Goal: Task Accomplishment & Management: Complete application form

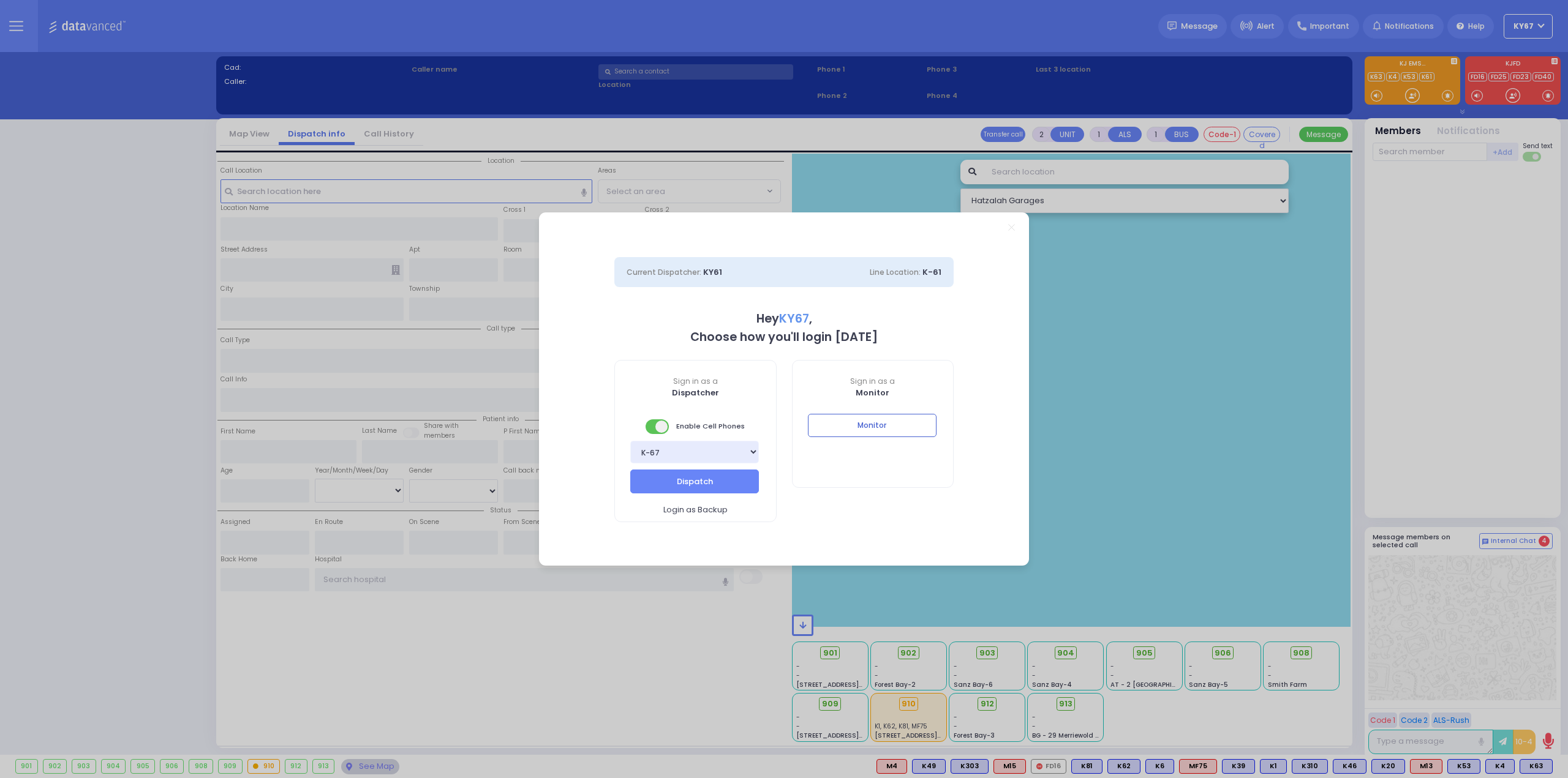
select select "9"
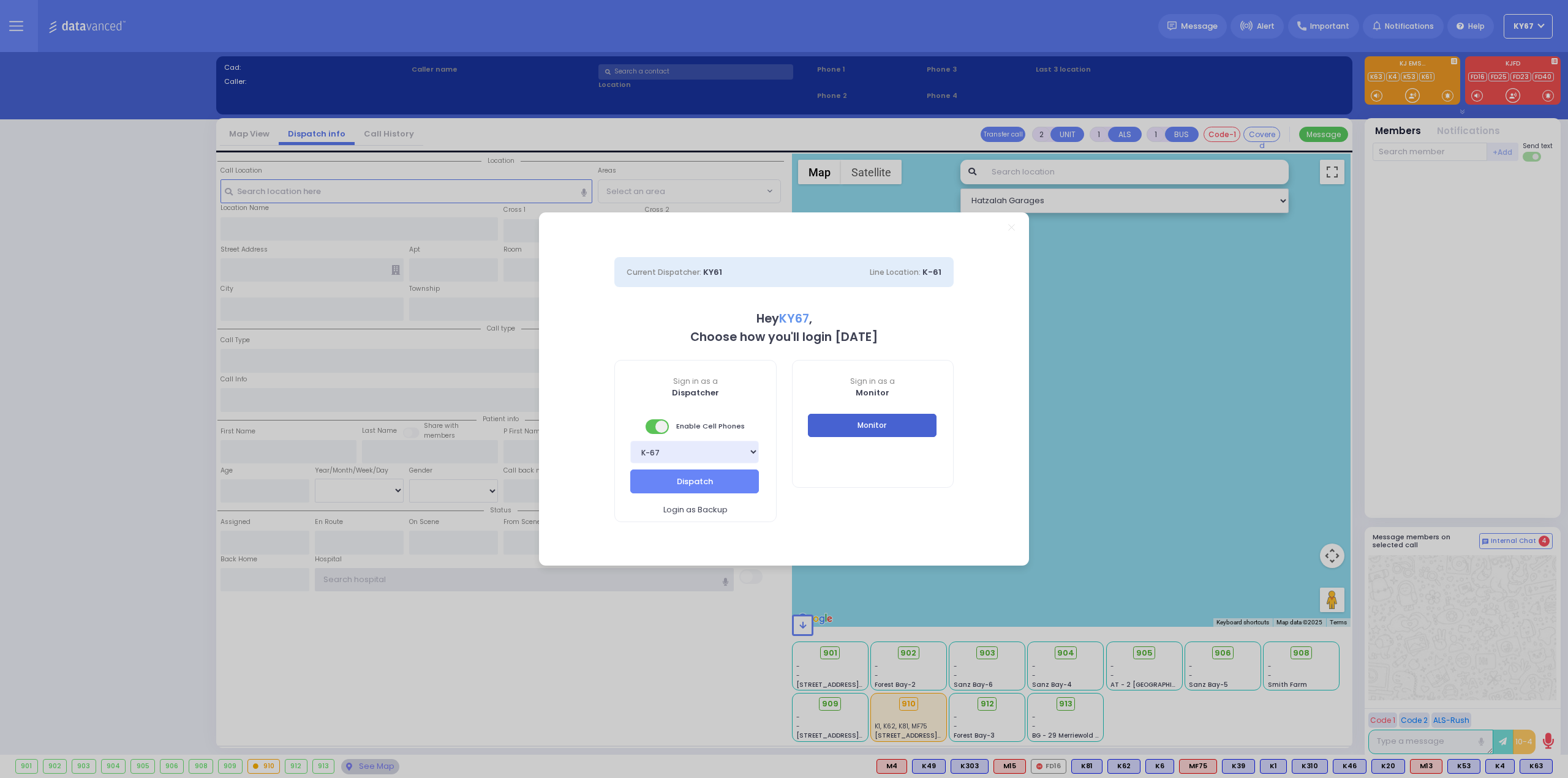
type input "Ky67"
click at [898, 427] on button "Monitor" at bounding box center [872, 425] width 128 height 23
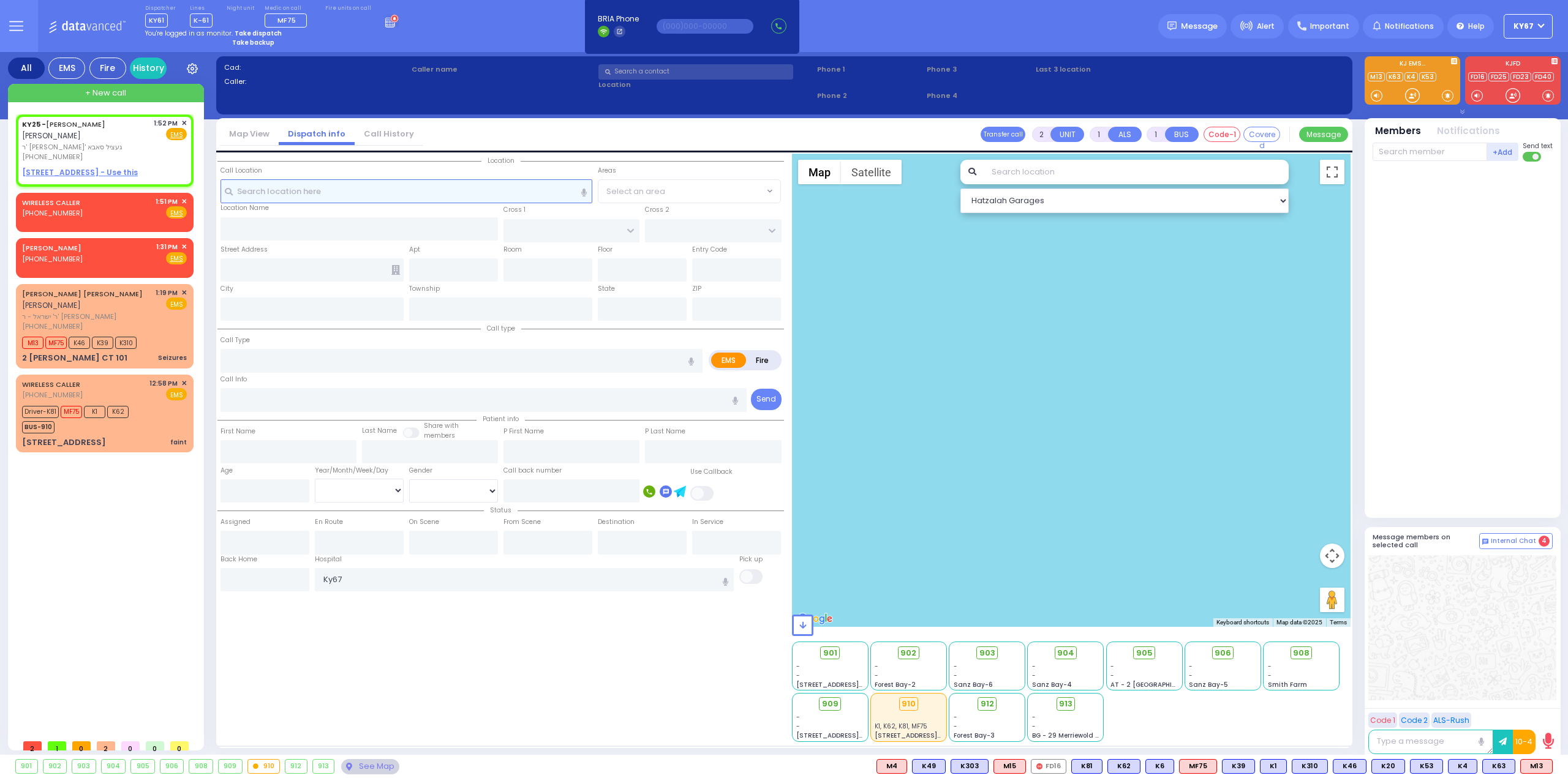
select select
radio input "true"
type input "MENDEL"
type input "[PERSON_NAME]"
select select
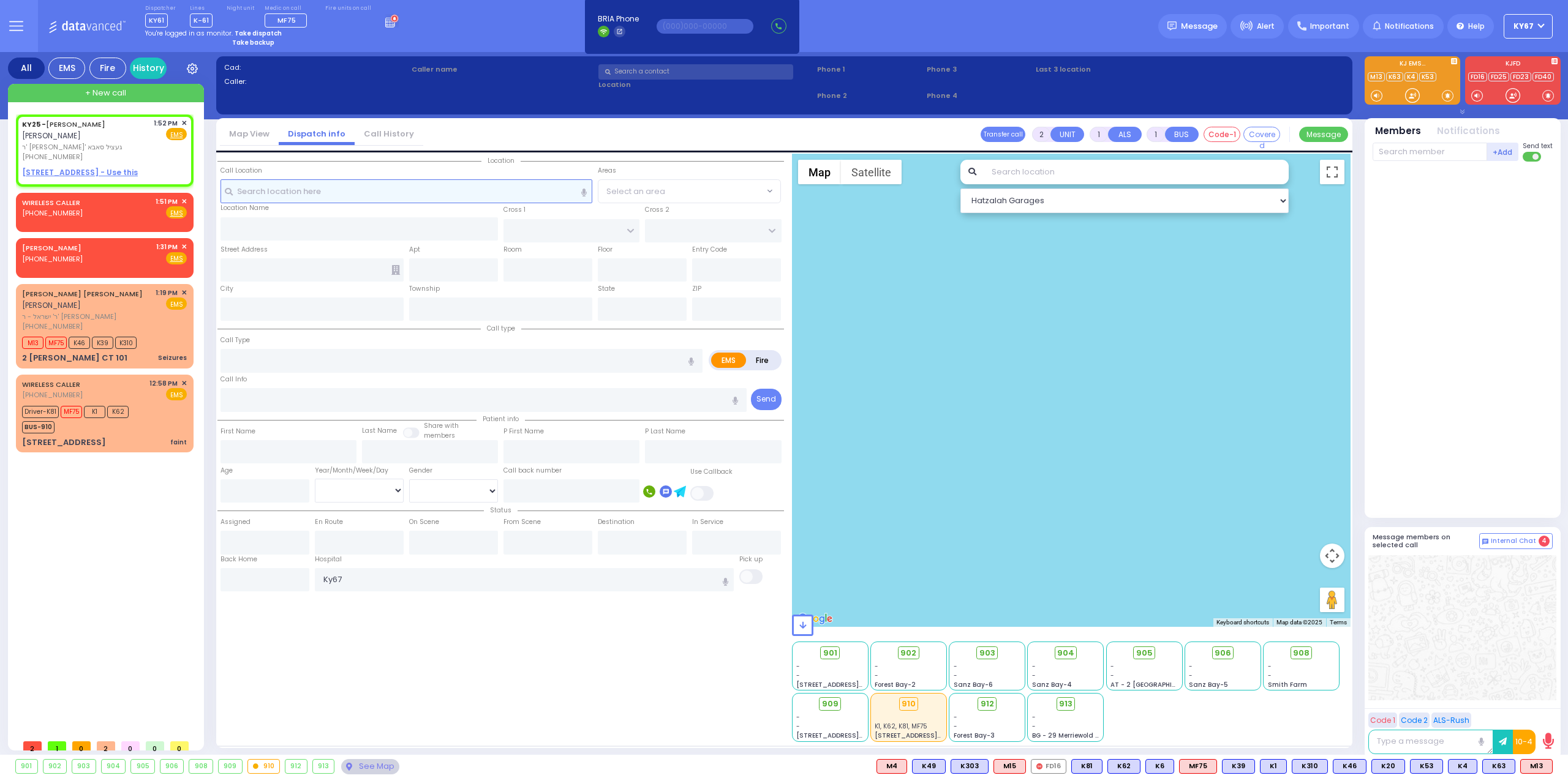
type input "13:52"
select select "Hatzalah Garages"
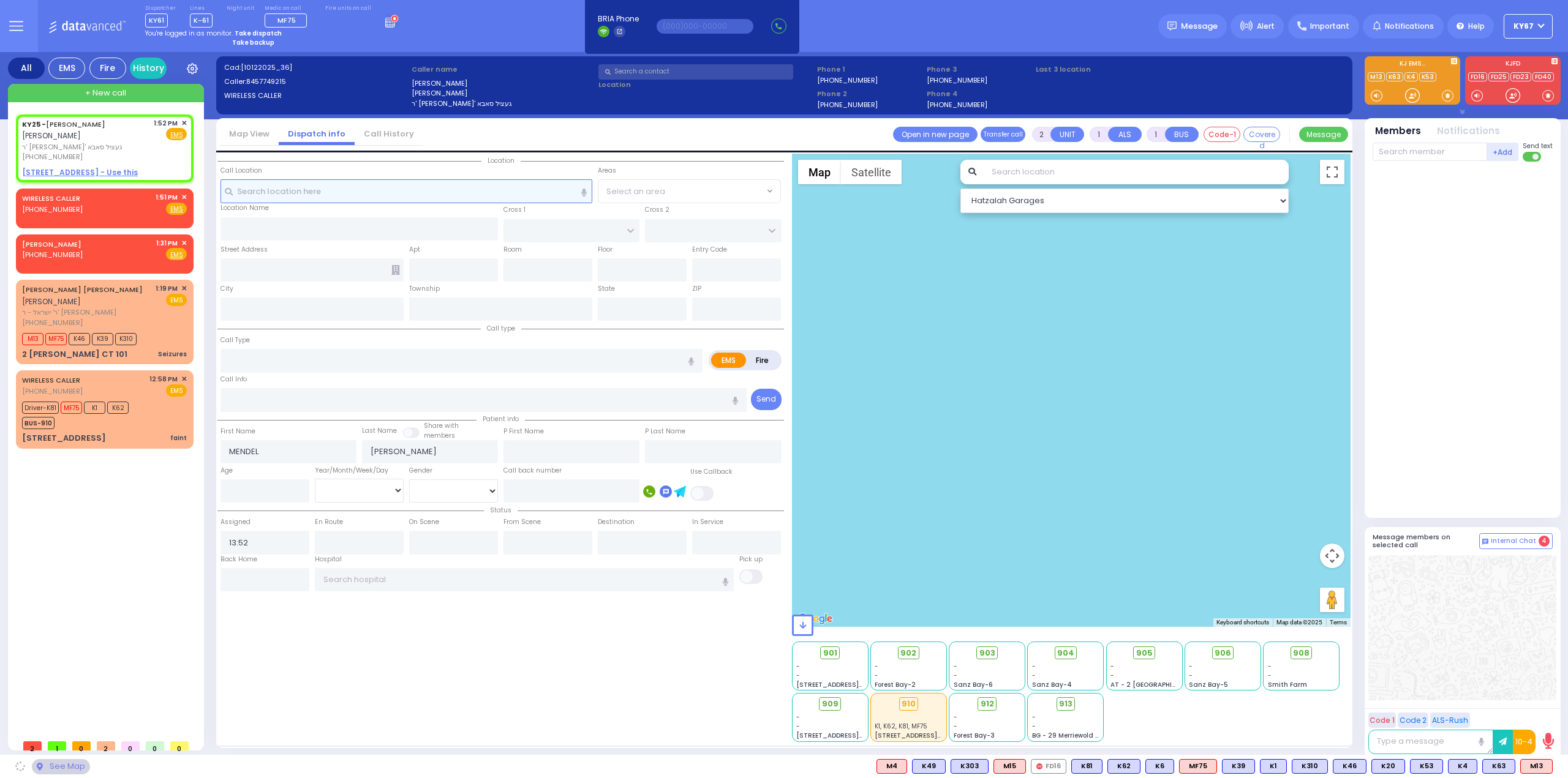
select select
radio input "true"
select select
select select "Hatzalah Garages"
